Goal: Information Seeking & Learning: Learn about a topic

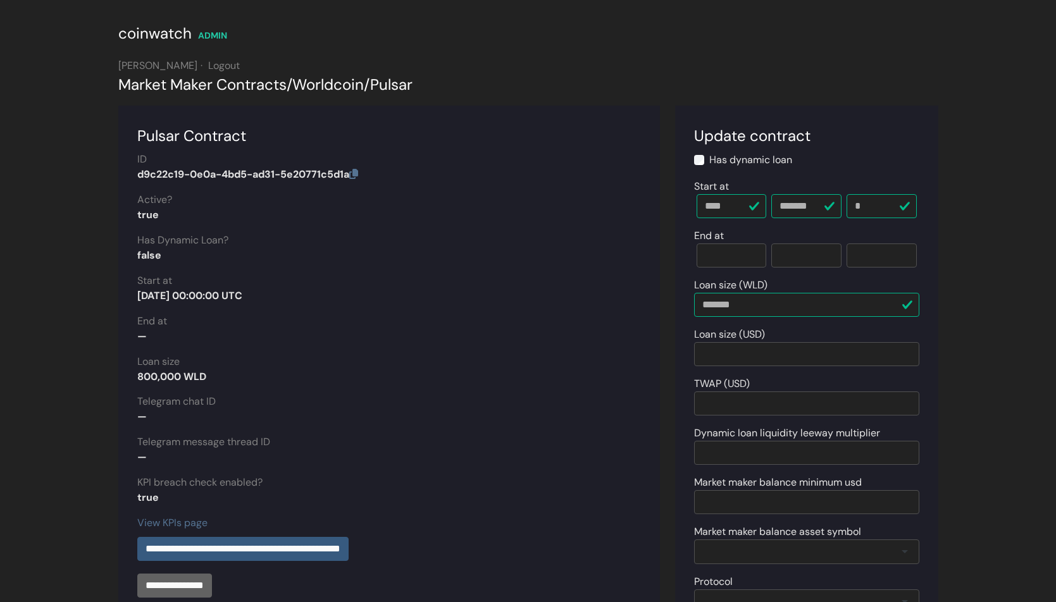
scroll to position [280, 0]
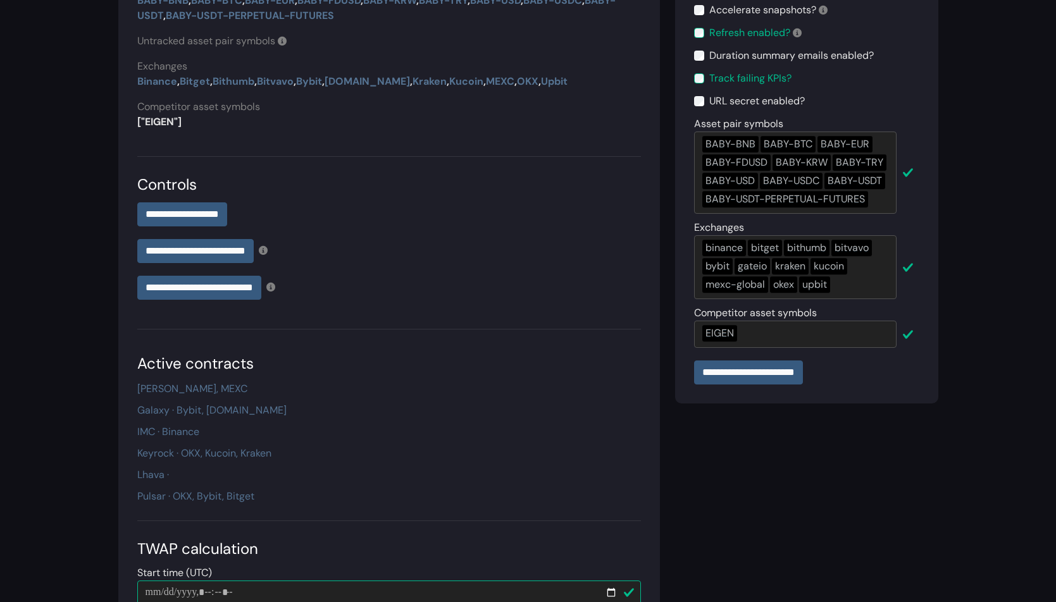
scroll to position [177, 0]
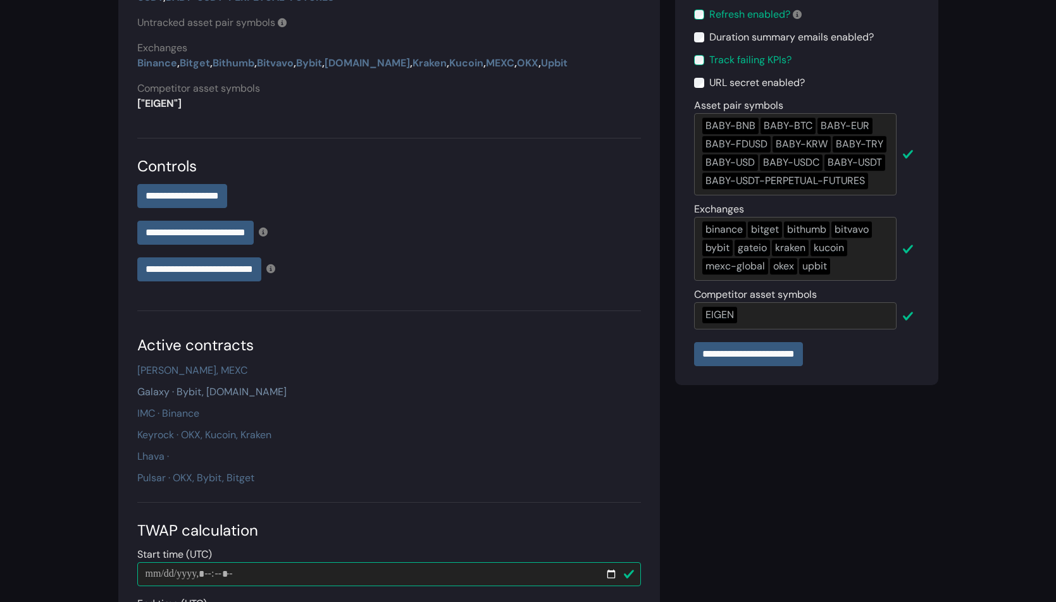
click at [225, 394] on link "Galaxy · Bybit, [DOMAIN_NAME]" at bounding box center [211, 391] width 149 height 13
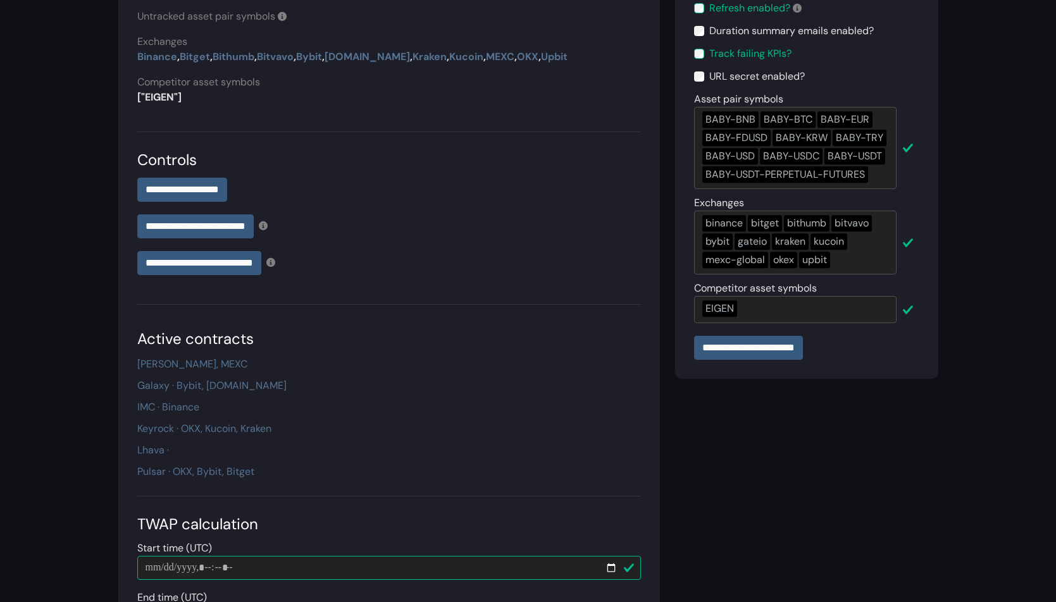
scroll to position [197, 0]
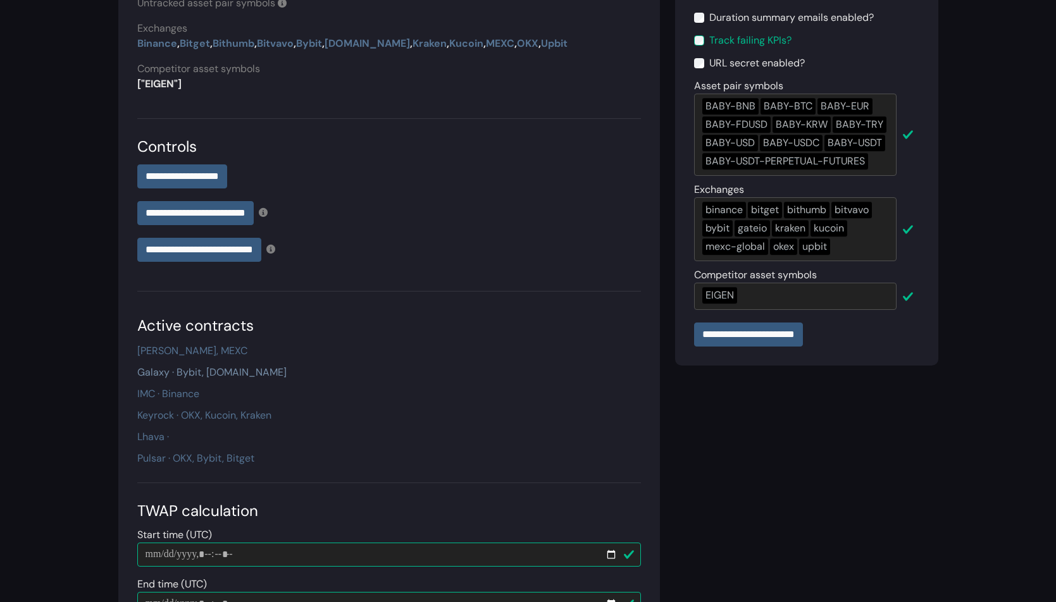
click at [221, 371] on link "Galaxy · Bybit, Gate.io" at bounding box center [211, 372] width 149 height 13
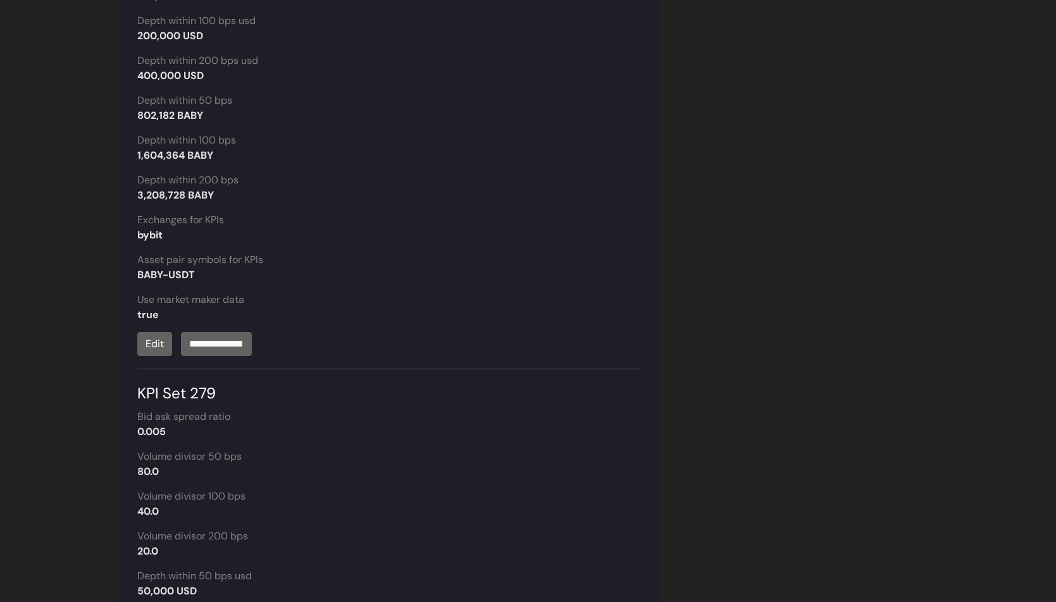
scroll to position [1605, 0]
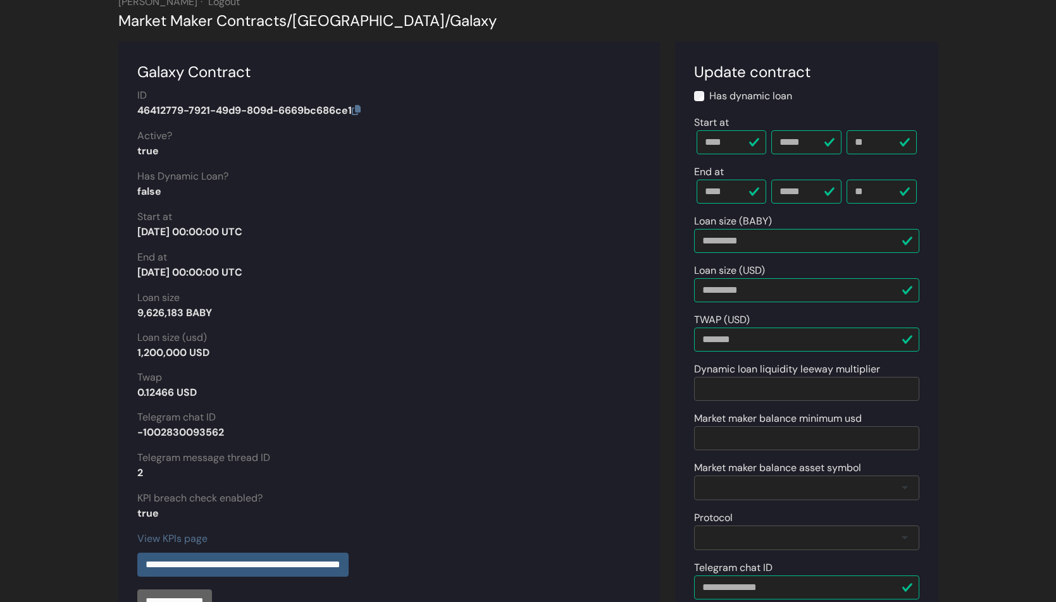
scroll to position [22, 0]
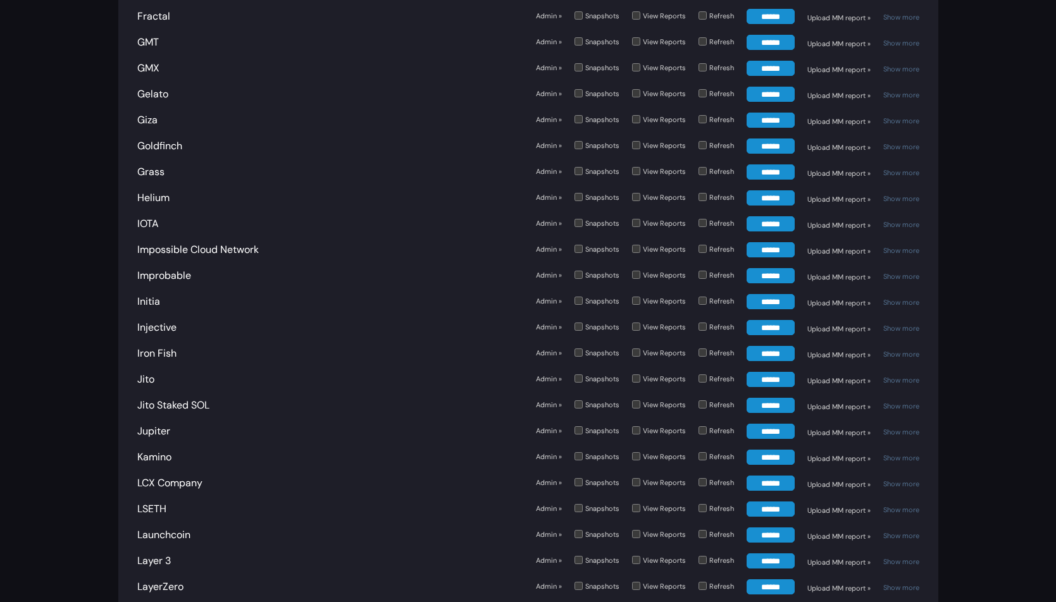
scroll to position [2089, 0]
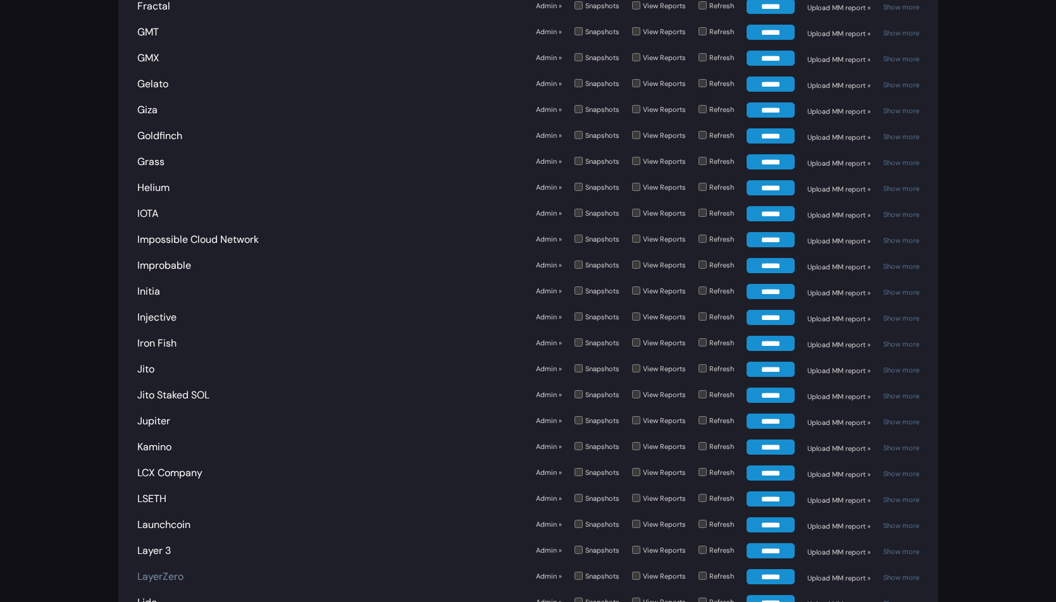
click at [168, 570] on link "LayerZero" at bounding box center [160, 576] width 46 height 13
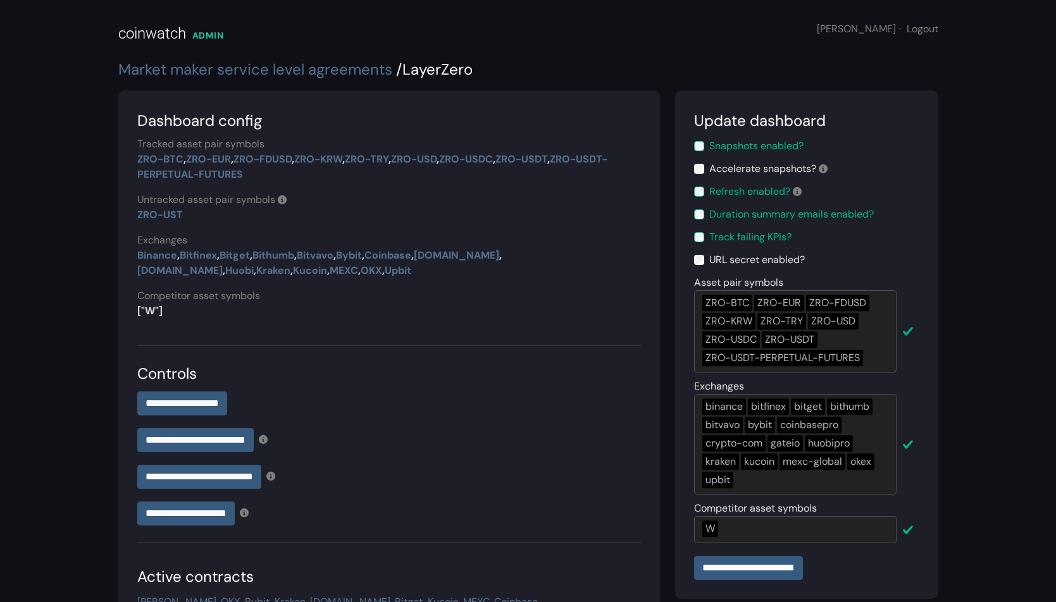
scroll to position [341, 0]
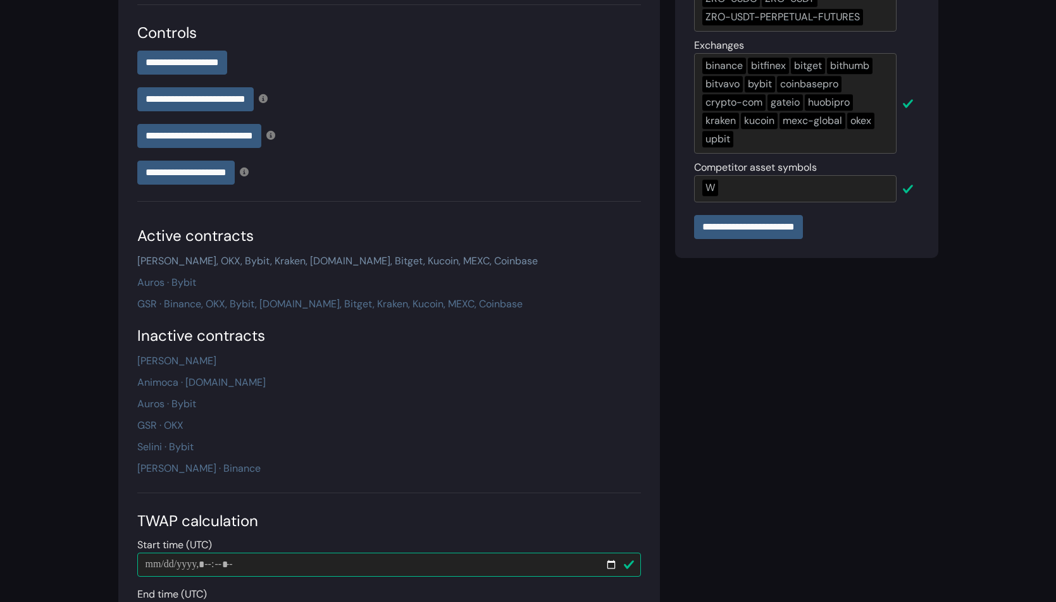
click at [439, 263] on link "[PERSON_NAME], OKX, Bybit, Kraken, [DOMAIN_NAME], Bitget, Kucoin, MEXC, Coinbase" at bounding box center [337, 260] width 401 height 13
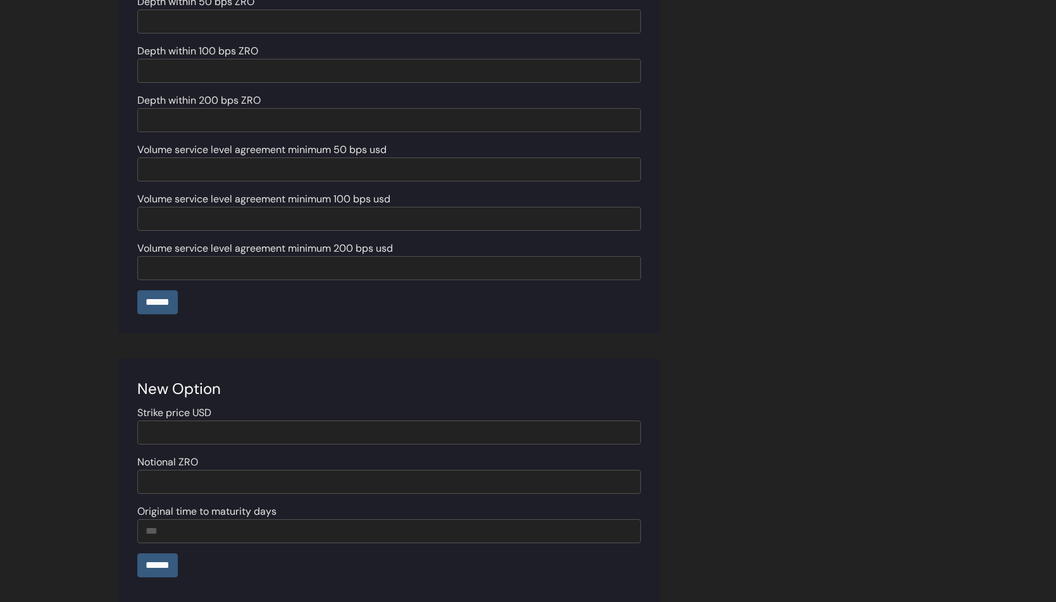
scroll to position [2914, 0]
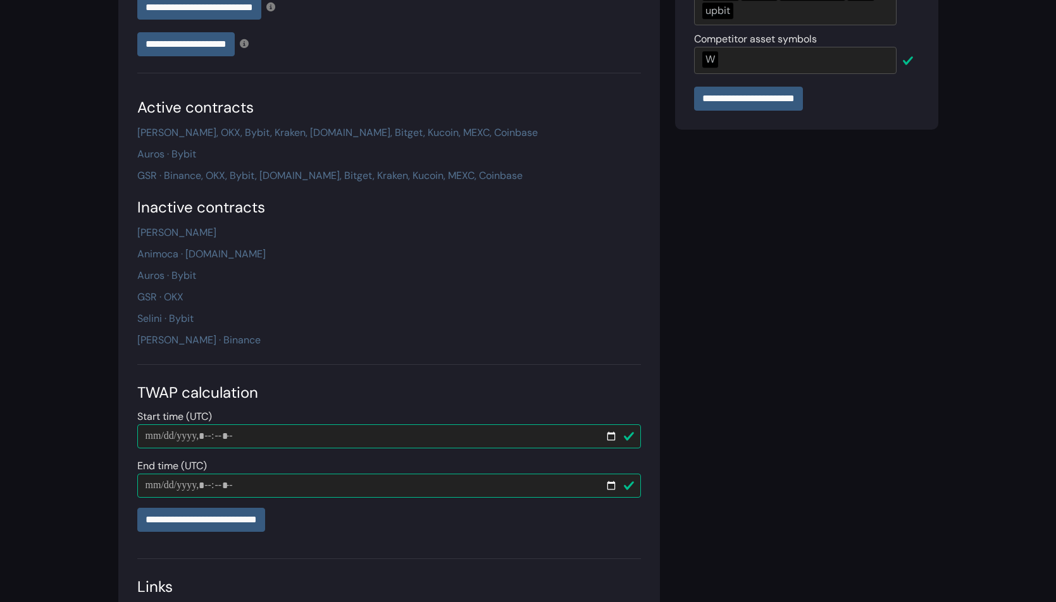
scroll to position [549, 0]
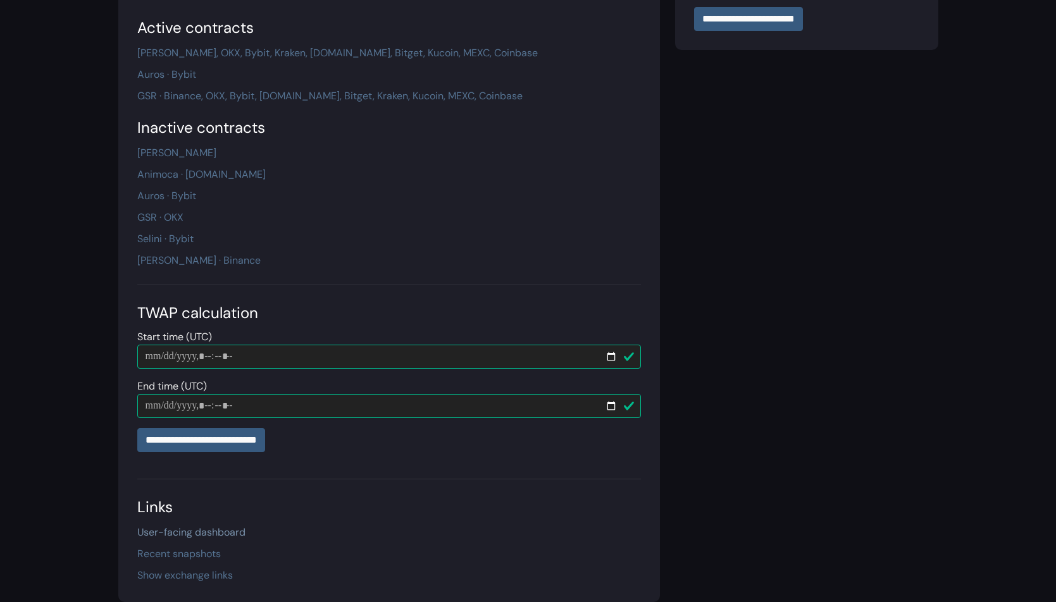
click at [170, 535] on link "User-facing dashboard" at bounding box center [191, 532] width 108 height 13
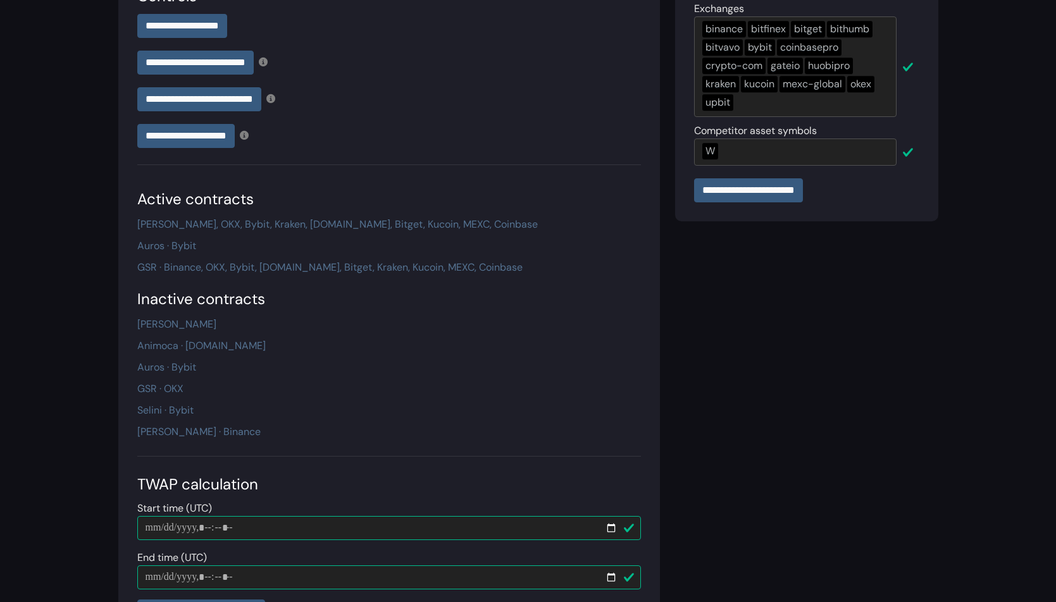
scroll to position [441, 0]
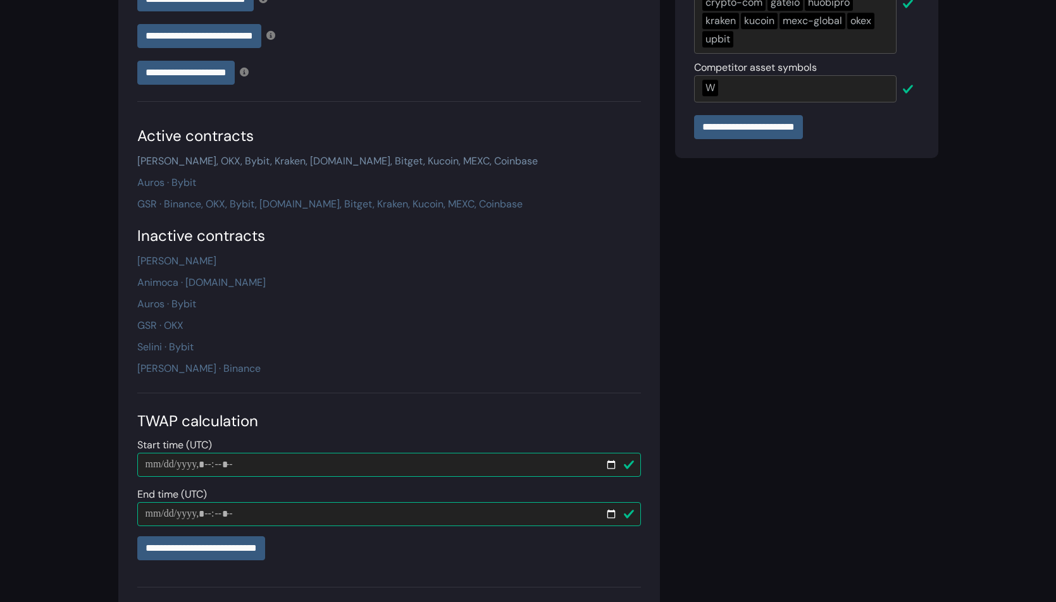
click at [359, 162] on link "[PERSON_NAME], OKX, Bybit, Kraken, [DOMAIN_NAME], Bitget, Kucoin, MEXC, Coinbase" at bounding box center [337, 160] width 401 height 13
